Goal: Information Seeking & Learning: Check status

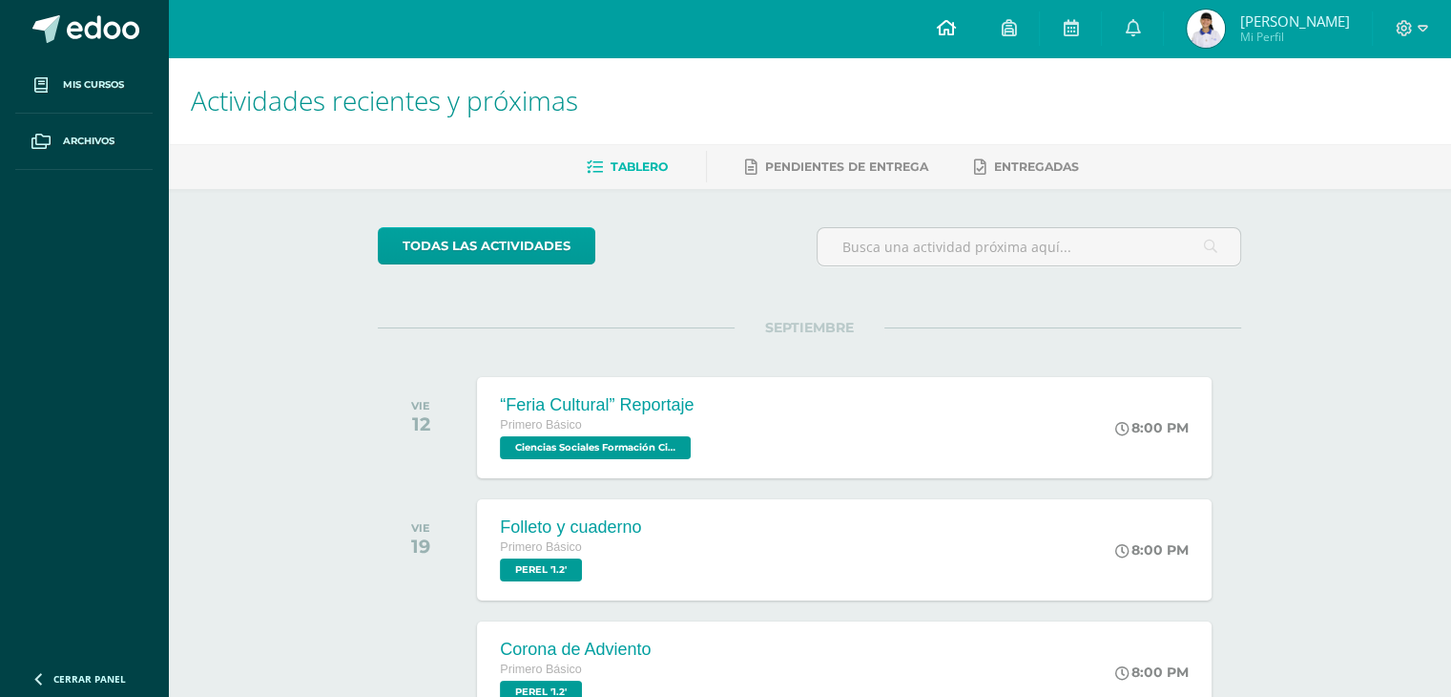
click at [931, 15] on link at bounding box center [945, 28] width 65 height 57
click at [1138, 31] on span "1" at bounding box center [1143, 35] width 21 height 21
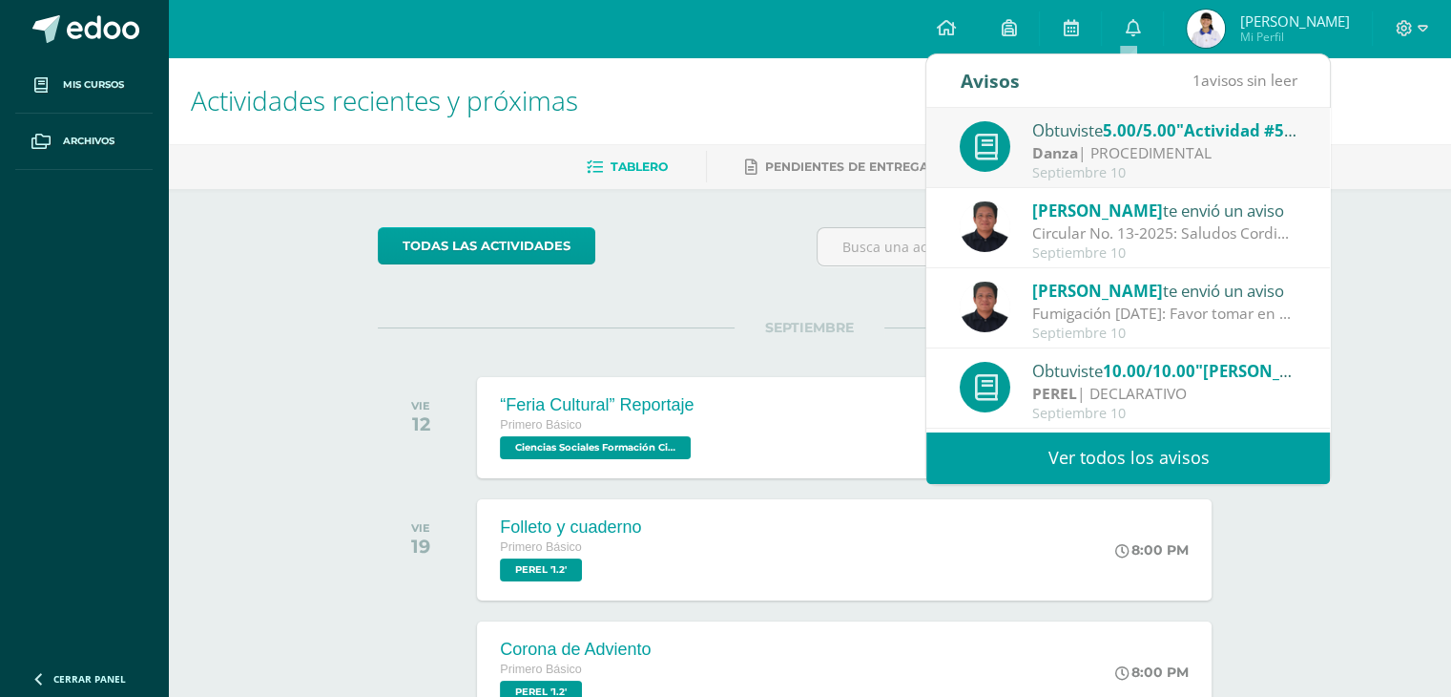
click at [1156, 161] on div "Danza | PROCEDIMENTAL" at bounding box center [1164, 153] width 265 height 22
